Goal: Task Accomplishment & Management: Complete application form

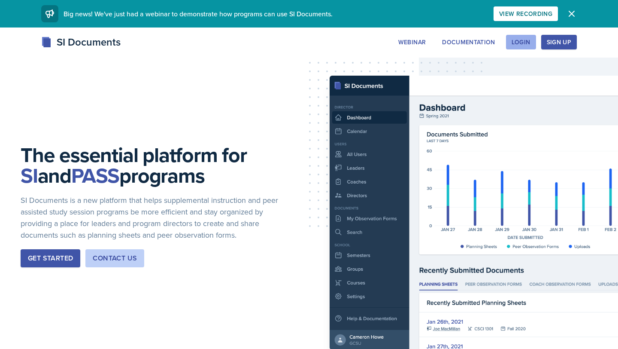
click at [525, 39] on div "Login" at bounding box center [521, 42] width 19 height 7
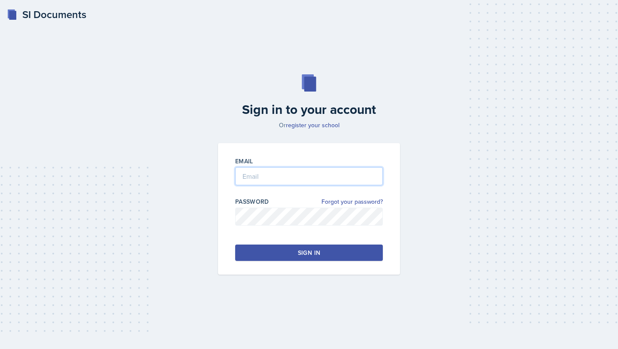
click at [274, 176] on input "email" at bounding box center [309, 176] width 148 height 18
type input "[EMAIL_ADDRESS][DOMAIN_NAME]"
click at [292, 254] on button "Sign in" at bounding box center [309, 252] width 148 height 16
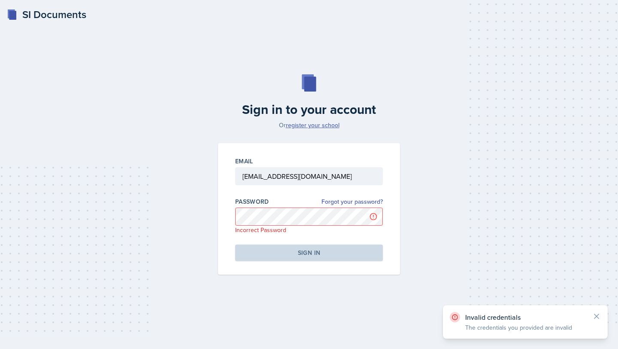
click at [312, 124] on link "register your school" at bounding box center [313, 125] width 54 height 9
